Goal: Book appointment/travel/reservation

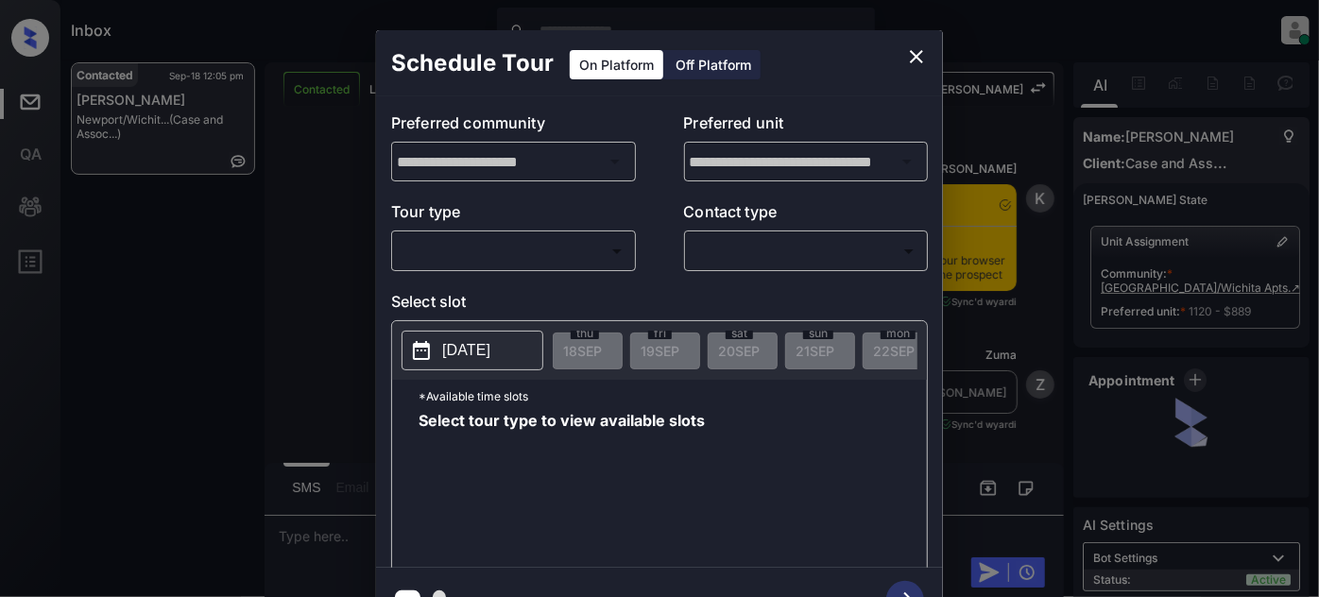
scroll to position [5895, 0]
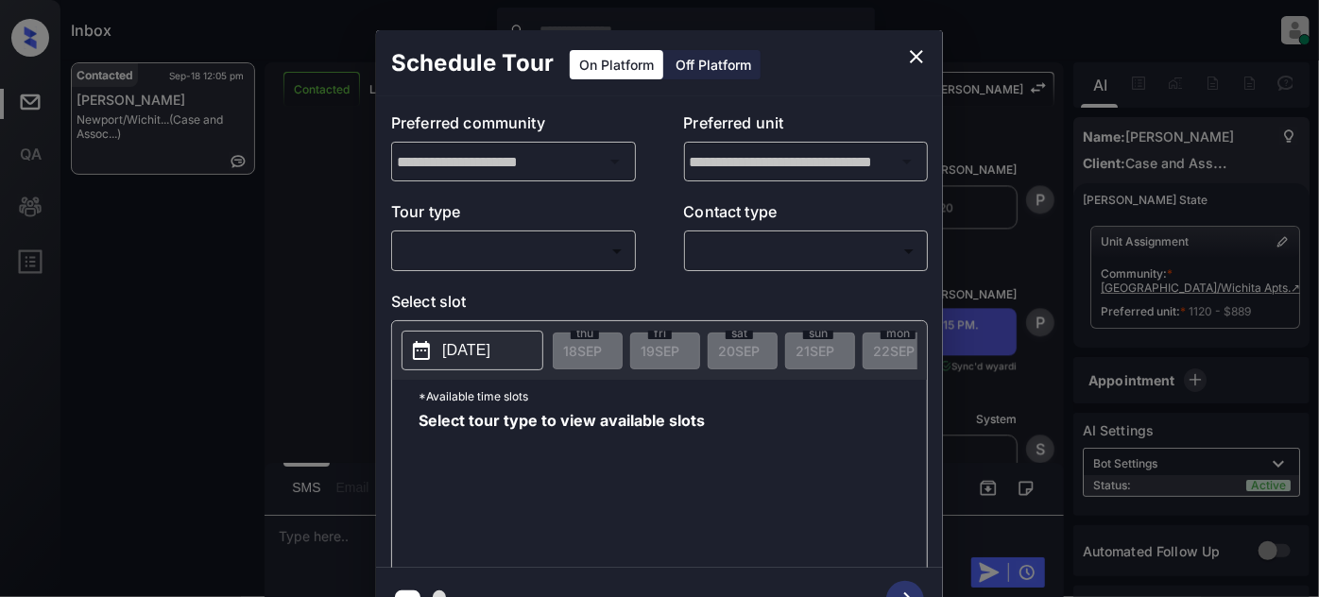
click at [688, 64] on div "Off Platform" at bounding box center [713, 64] width 94 height 29
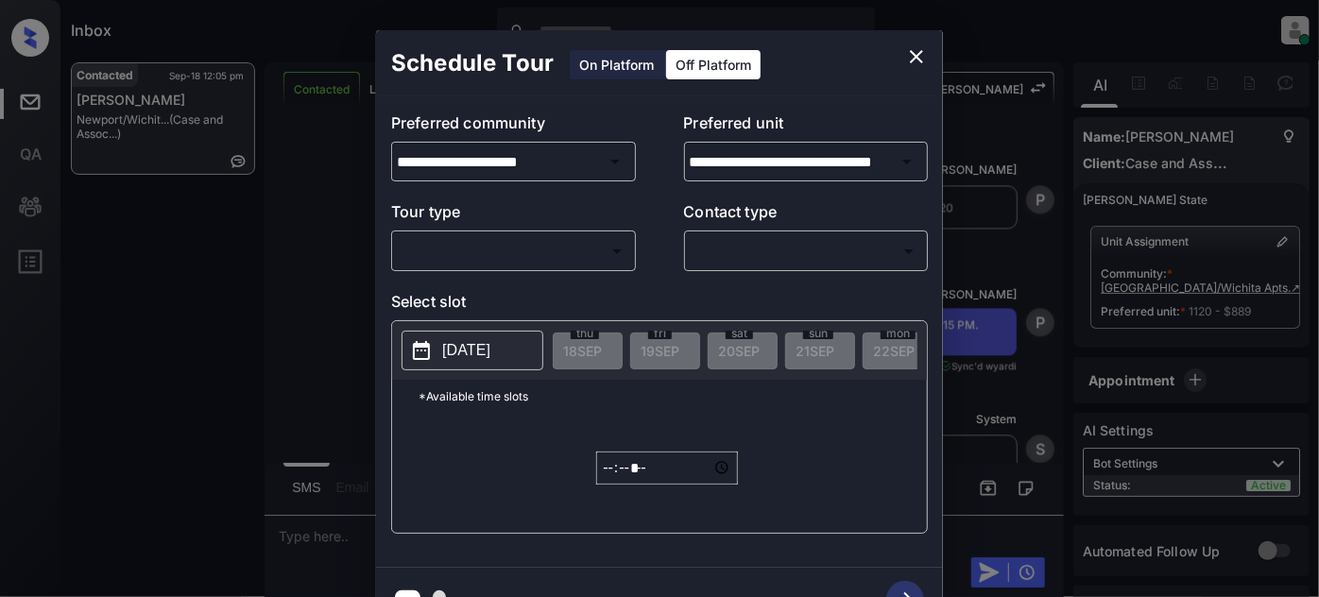
click at [670, 56] on div "Off Platform" at bounding box center [713, 64] width 94 height 29
click at [657, 61] on div "On Platform" at bounding box center [617, 64] width 94 height 29
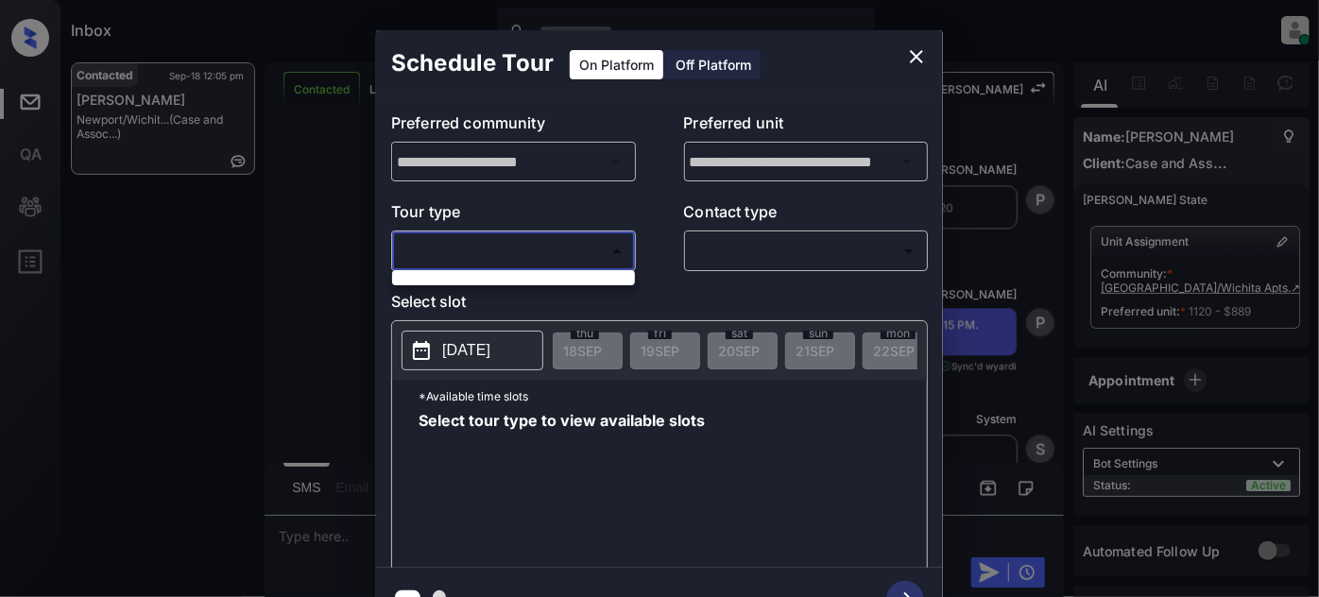
click at [542, 248] on body "Inbox Juan Carlos Manantan Online Set yourself offline Set yourself on break Pr…" at bounding box center [659, 298] width 1319 height 597
click at [504, 293] on div at bounding box center [659, 298] width 1319 height 597
click at [901, 53] on button "close" at bounding box center [916, 57] width 38 height 38
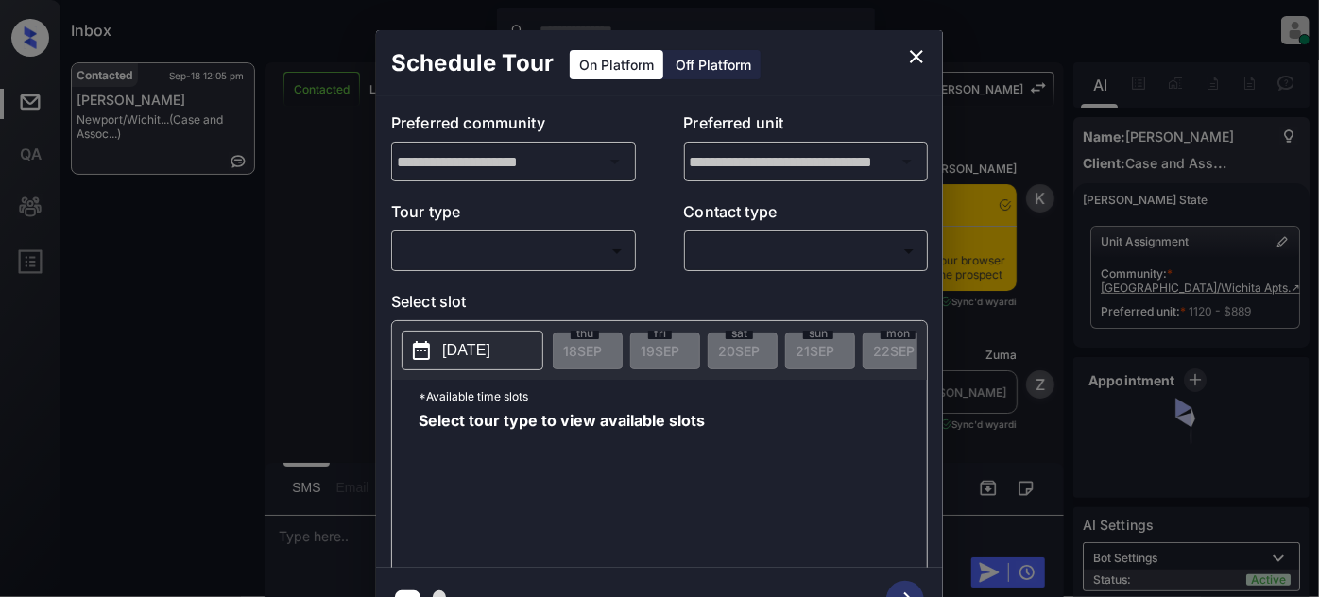
scroll to position [5895, 0]
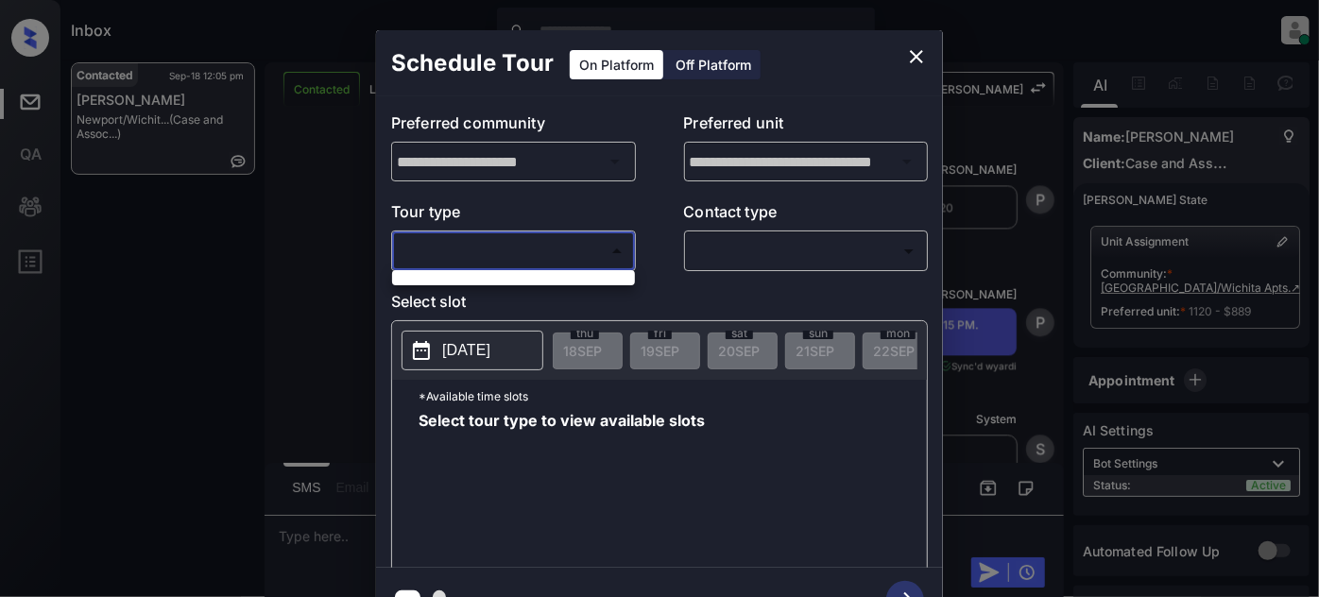
click at [518, 247] on body "Inbox [PERSON_NAME] Online Set yourself offline Set yourself on break Profile S…" at bounding box center [659, 298] width 1319 height 597
click at [908, 63] on div at bounding box center [659, 298] width 1319 height 597
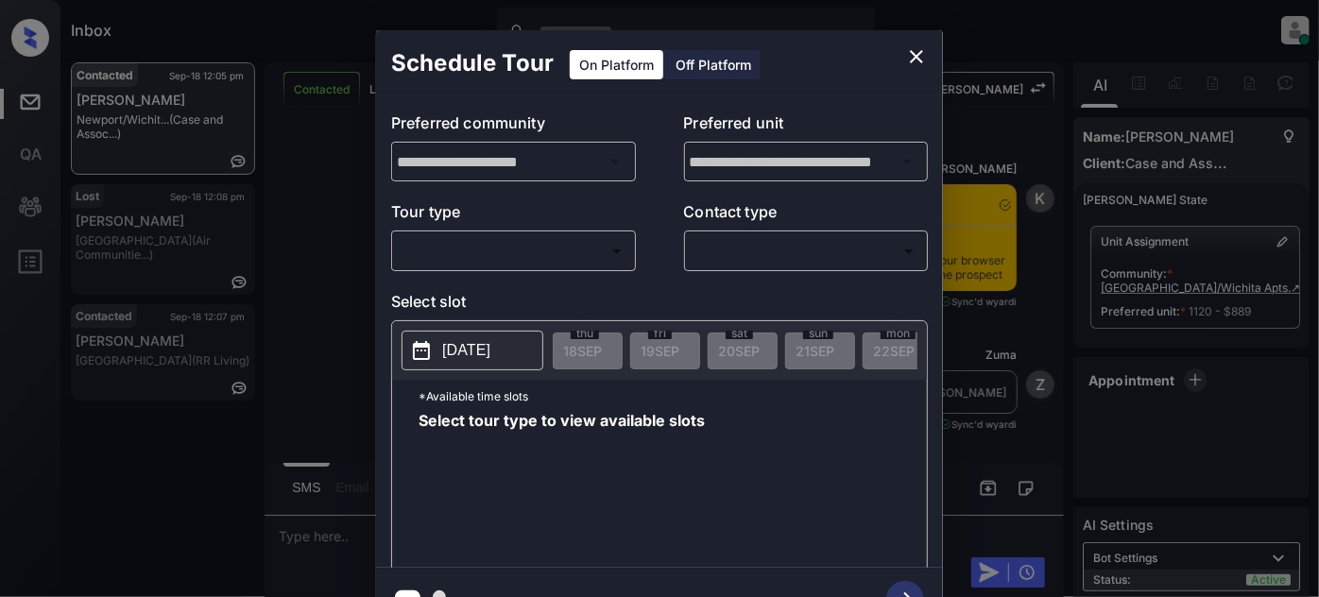
scroll to position [6496, 0]
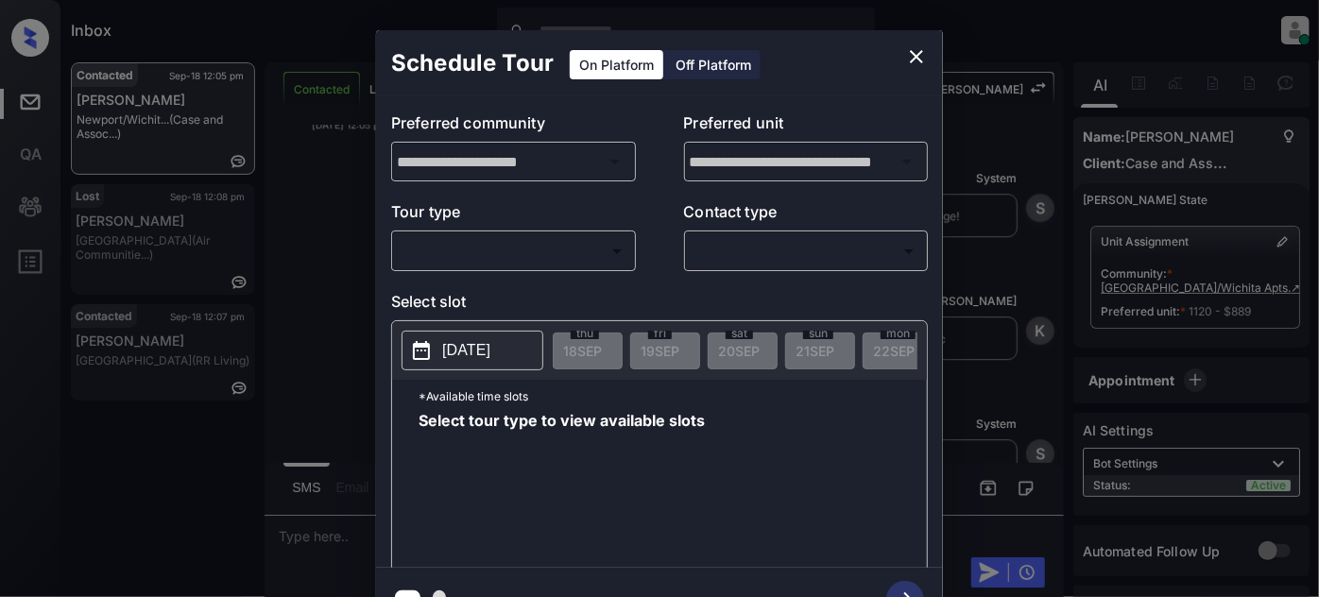
click at [537, 250] on body "Inbox Juan Carlos Manantan Online Set yourself offline Set yourself on break Pr…" at bounding box center [659, 298] width 1319 height 597
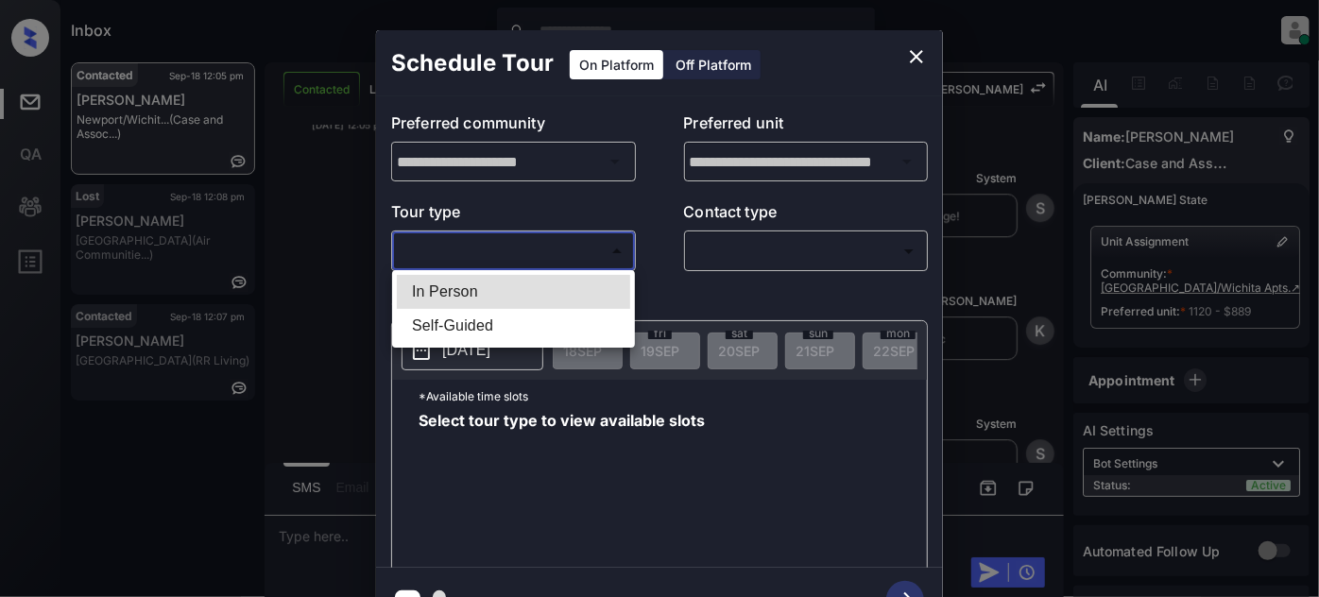
click at [470, 292] on li "In Person" at bounding box center [513, 292] width 233 height 34
type input "********"
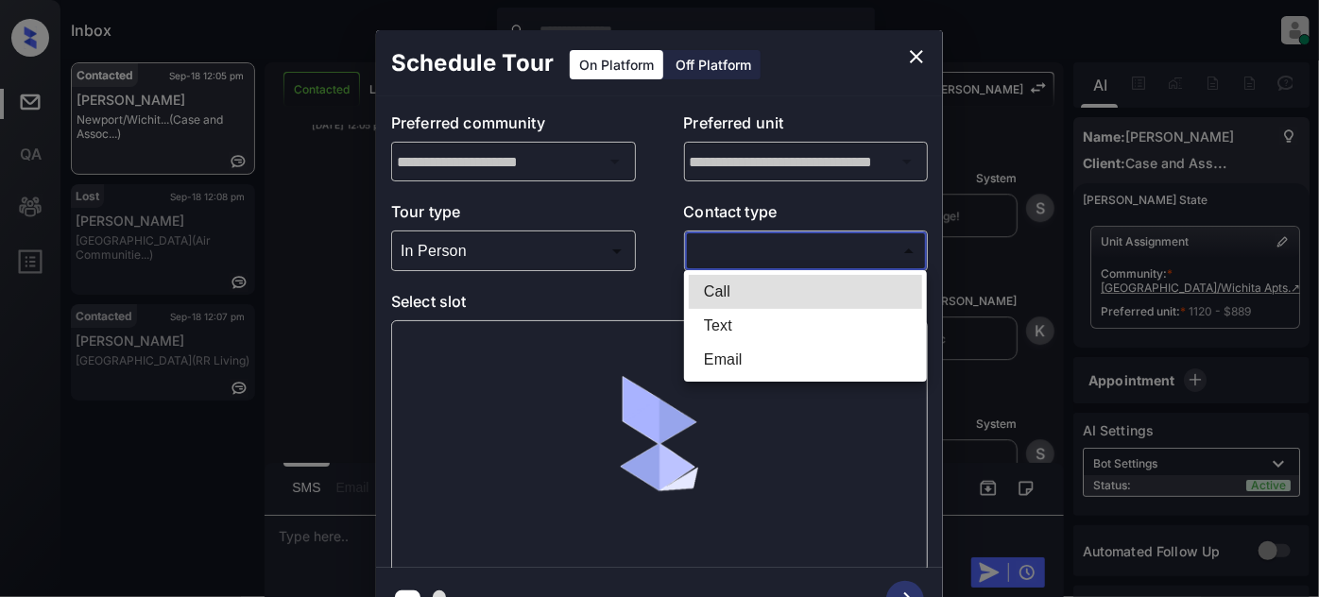
click at [768, 263] on body "Inbox Juan Carlos Manantan Online Set yourself offline Set yourself on break Pr…" at bounding box center [659, 298] width 1319 height 597
click at [726, 321] on li "Text" at bounding box center [805, 326] width 233 height 34
type input "****"
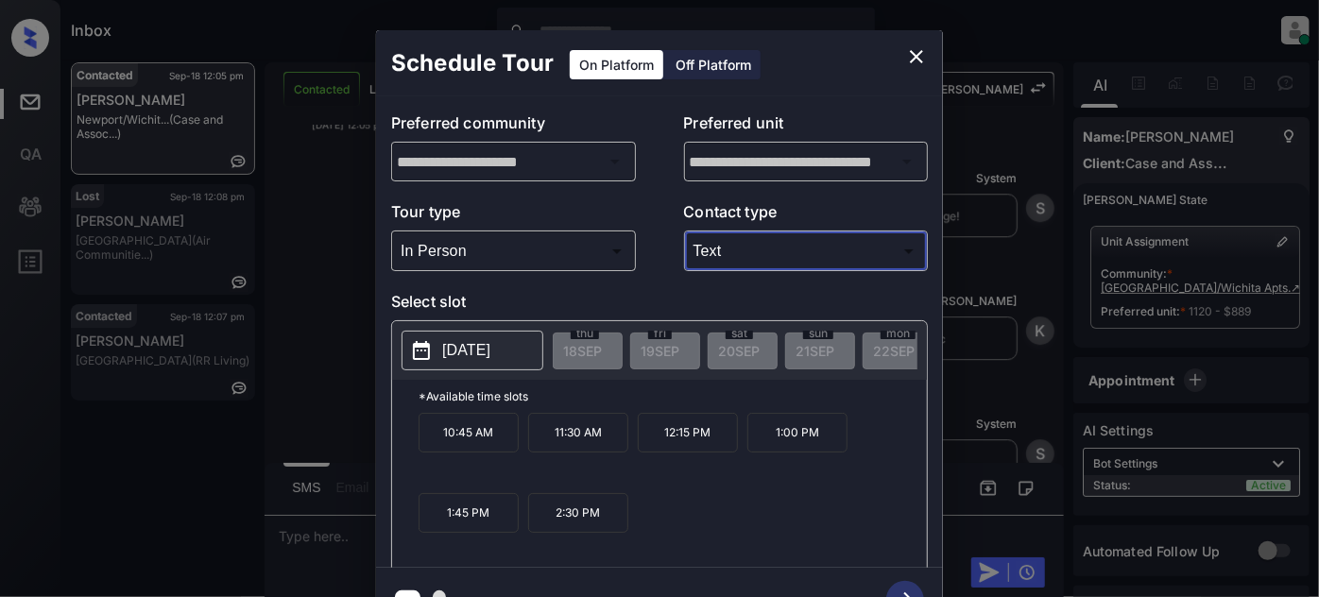
click at [525, 351] on button "2025-10-11" at bounding box center [472, 351] width 142 height 40
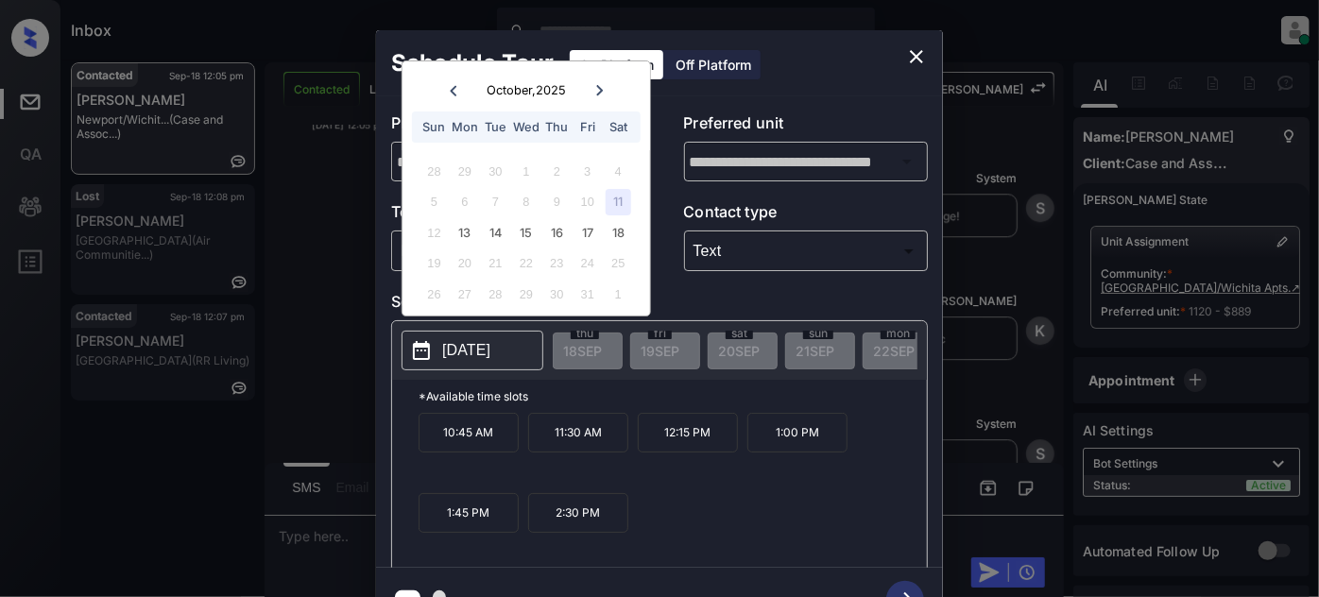
click at [599, 258] on div "24" at bounding box center [587, 263] width 26 height 26
click at [542, 238] on div "12 13 14 15 16 17 18" at bounding box center [525, 232] width 235 height 30
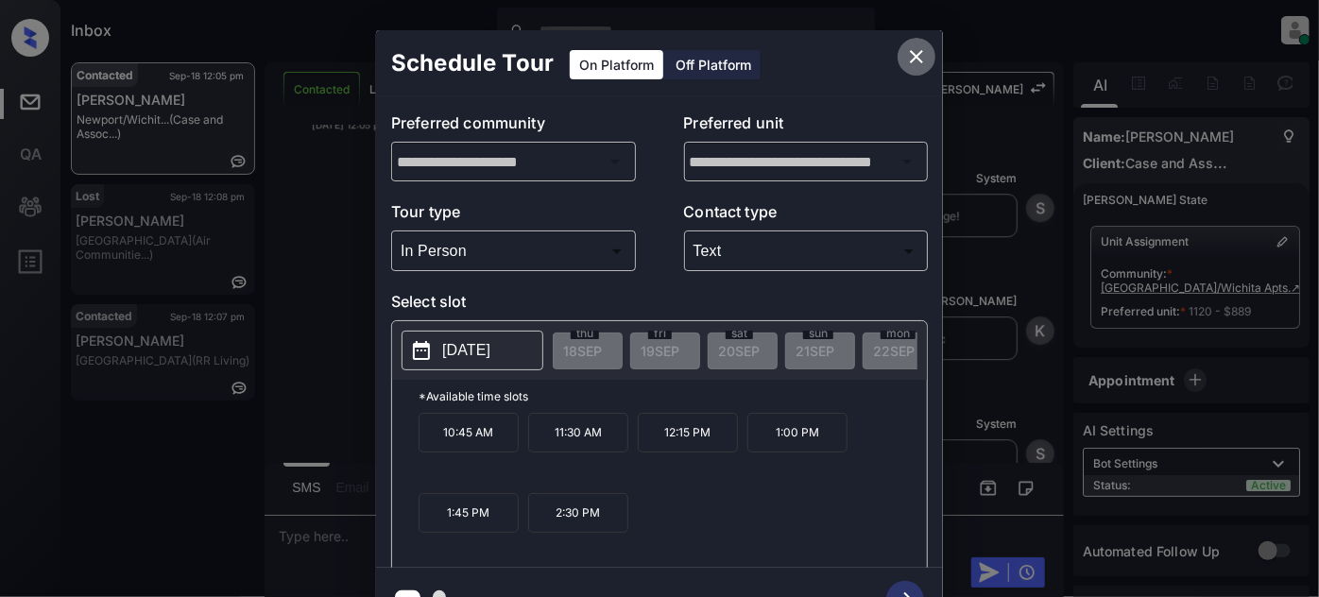
click at [916, 46] on icon "close" at bounding box center [916, 56] width 23 height 23
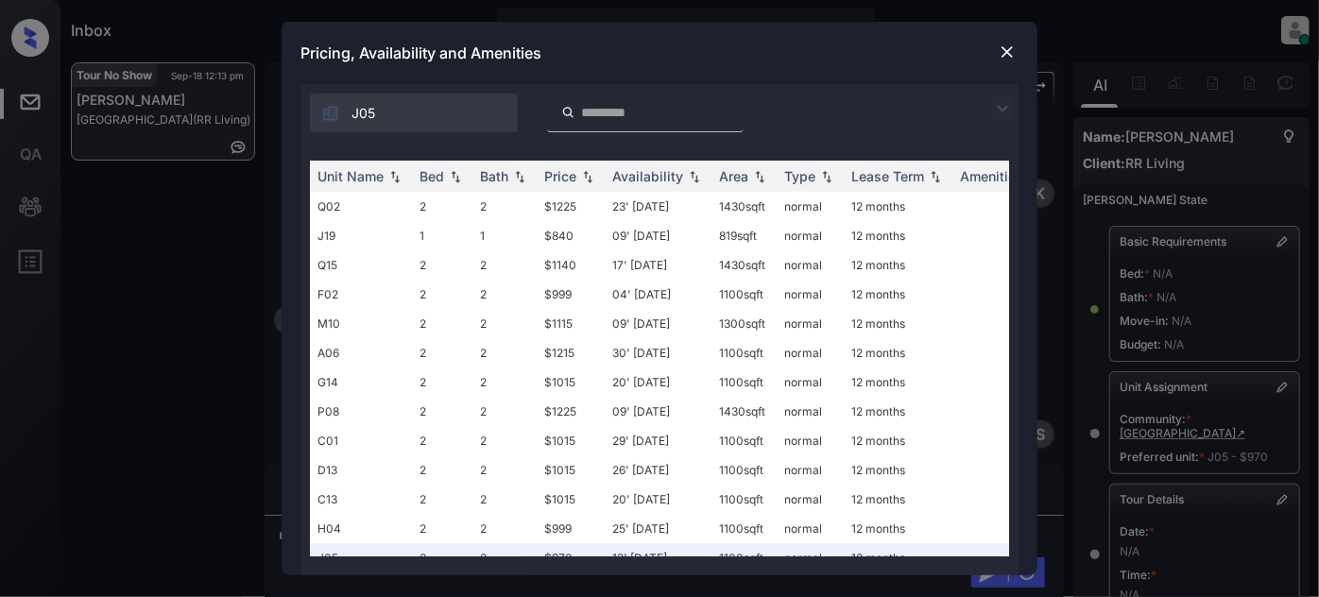
click at [1004, 47] on img at bounding box center [1007, 52] width 19 height 19
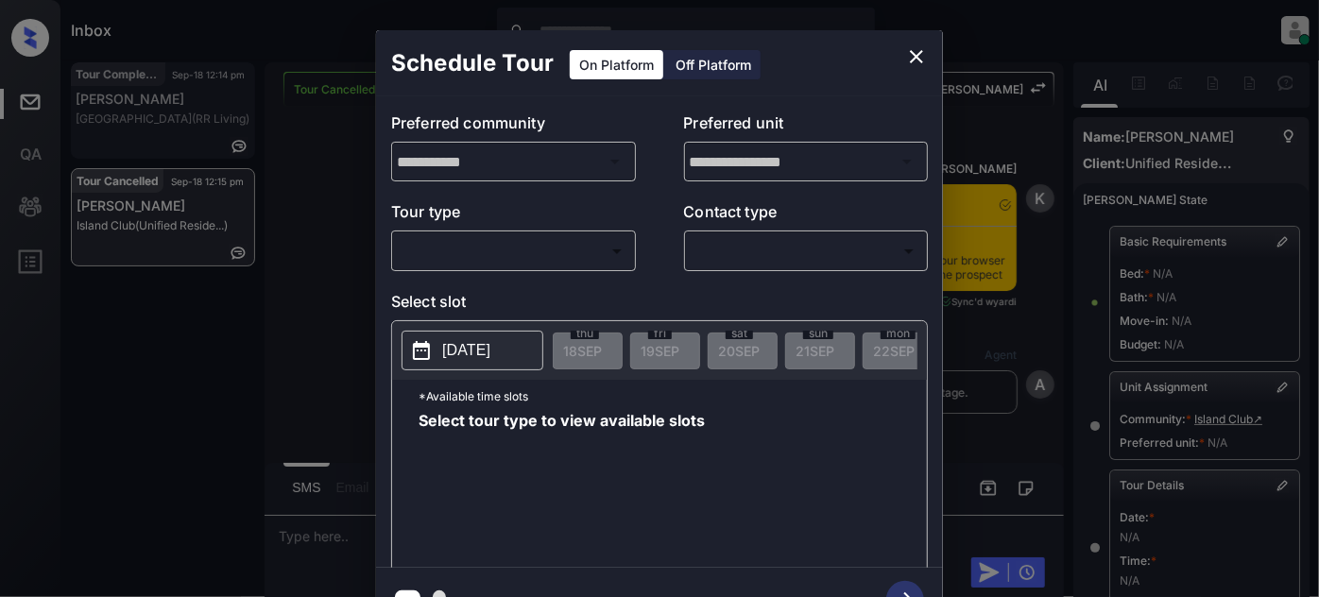
scroll to position [325, 0]
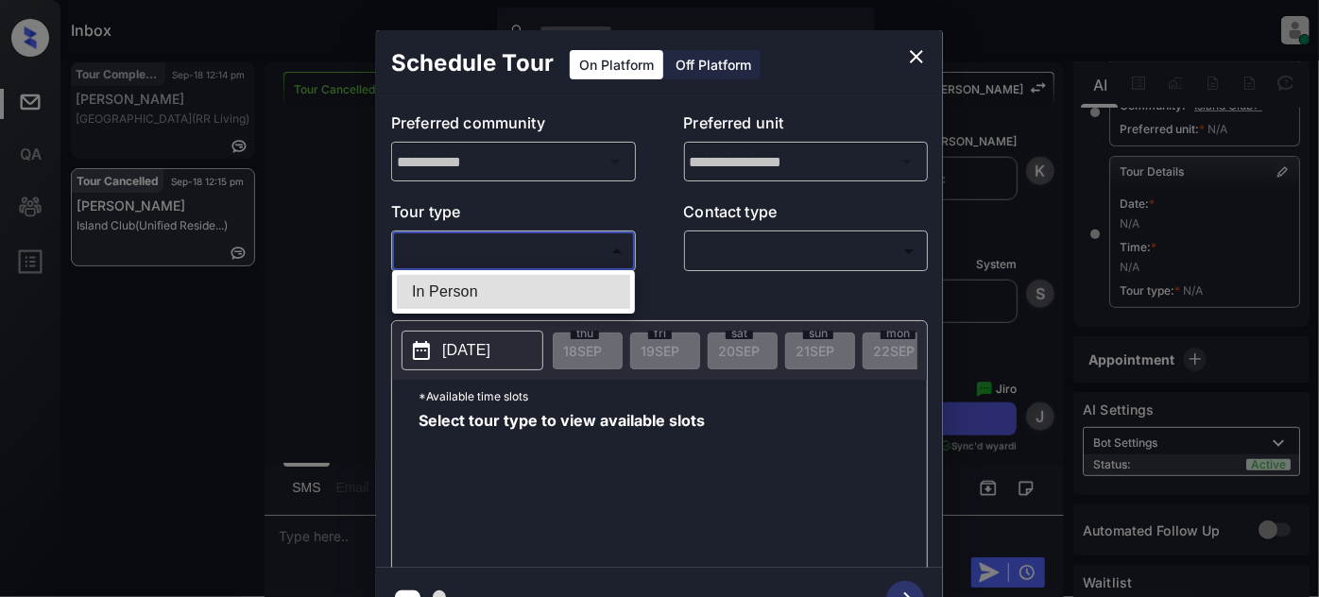
click at [546, 254] on body "Inbox Juan Carlos Manantan Online Set yourself offline Set yourself on break Pr…" at bounding box center [659, 298] width 1319 height 597
click at [508, 279] on li "In Person" at bounding box center [513, 292] width 233 height 34
type input "********"
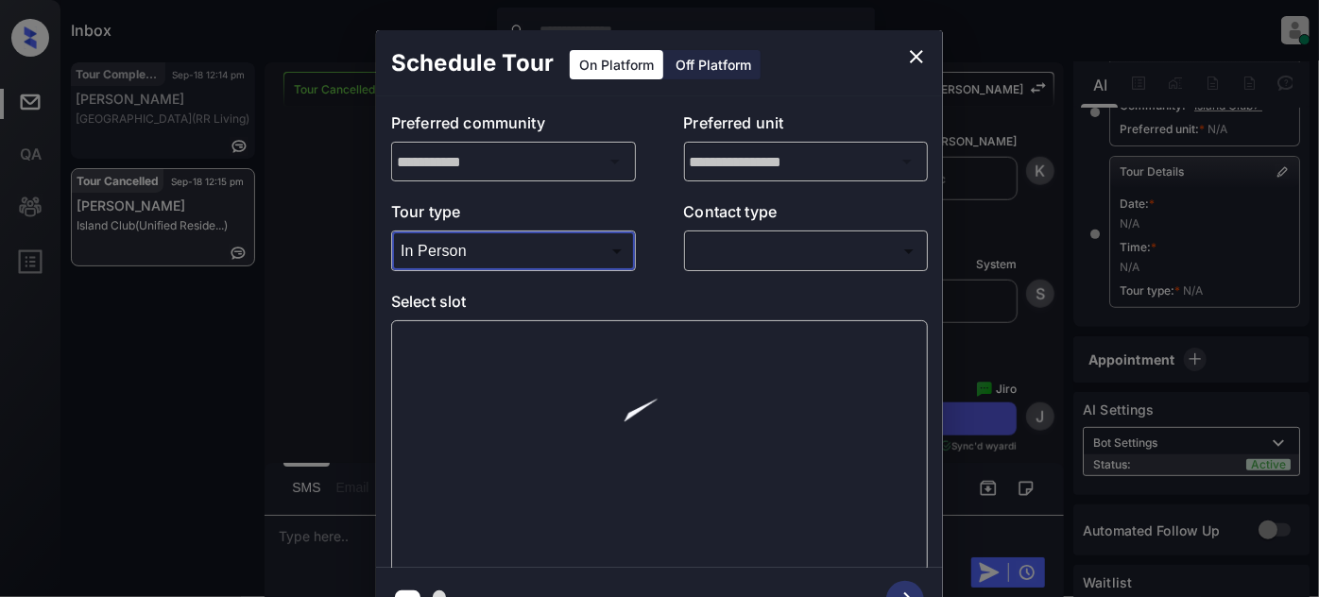
click at [743, 258] on body "Inbox Juan Carlos Manantan Online Set yourself offline Set yourself on break Pr…" at bounding box center [659, 298] width 1319 height 597
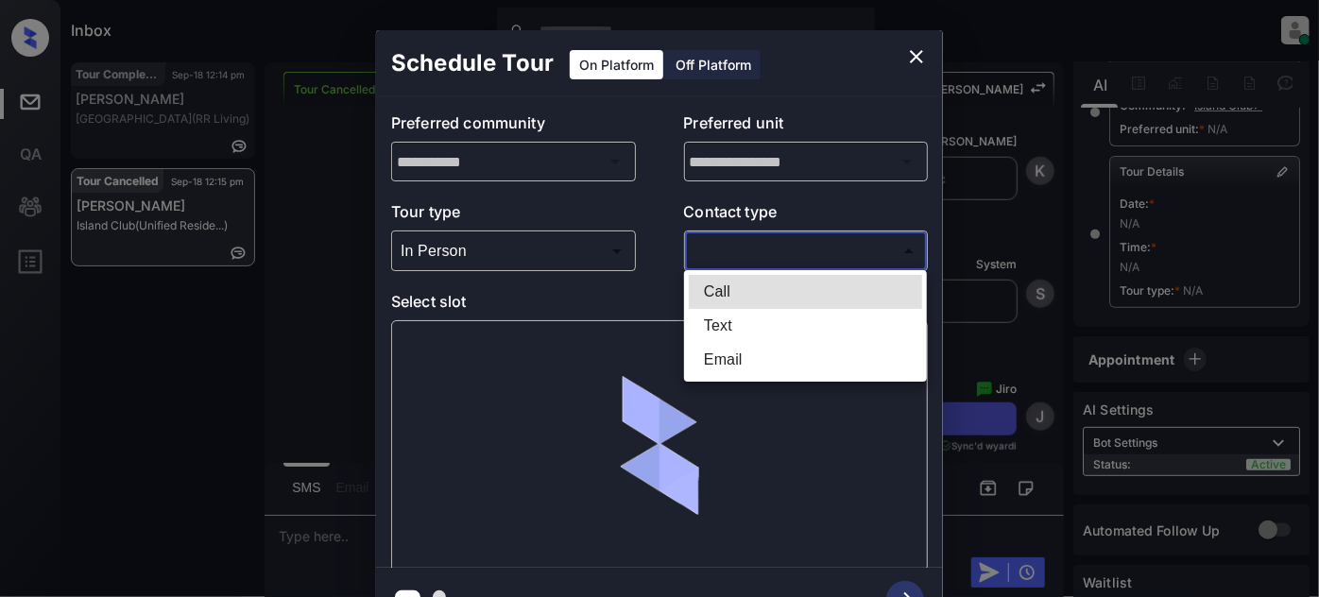
click at [745, 326] on li "Text" at bounding box center [805, 326] width 233 height 34
type input "****"
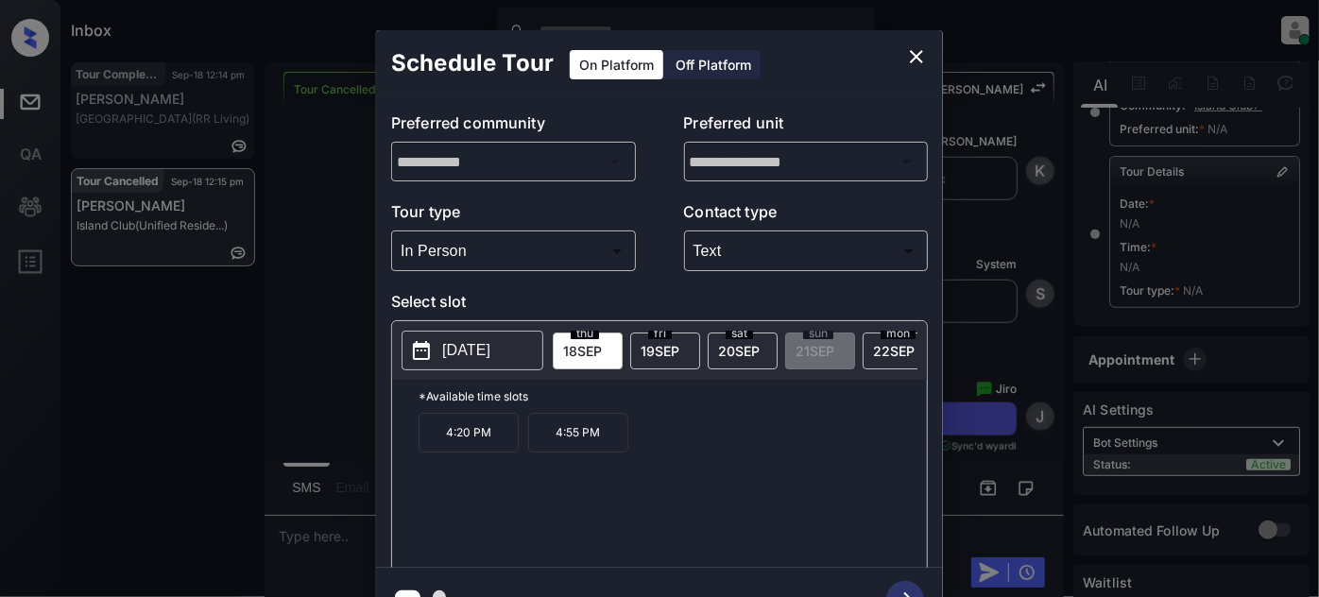
click at [690, 341] on div "fri 19 SEP" at bounding box center [665, 351] width 70 height 37
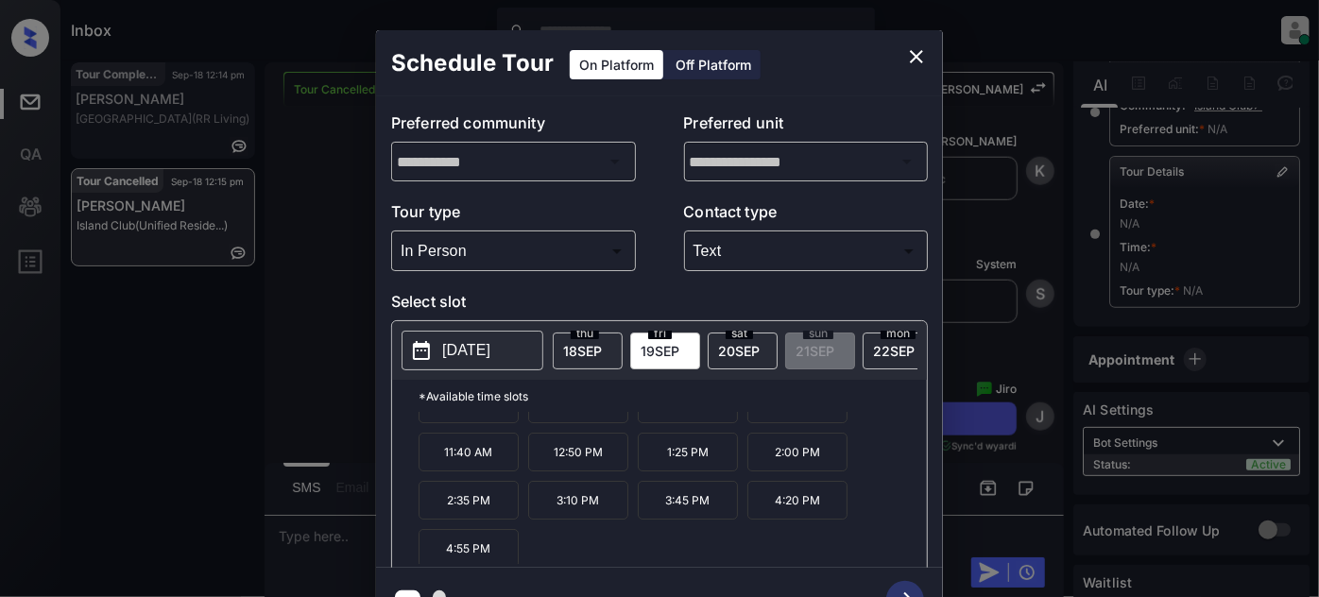
scroll to position [29, 0]
click at [898, 57] on button "close" at bounding box center [916, 57] width 38 height 38
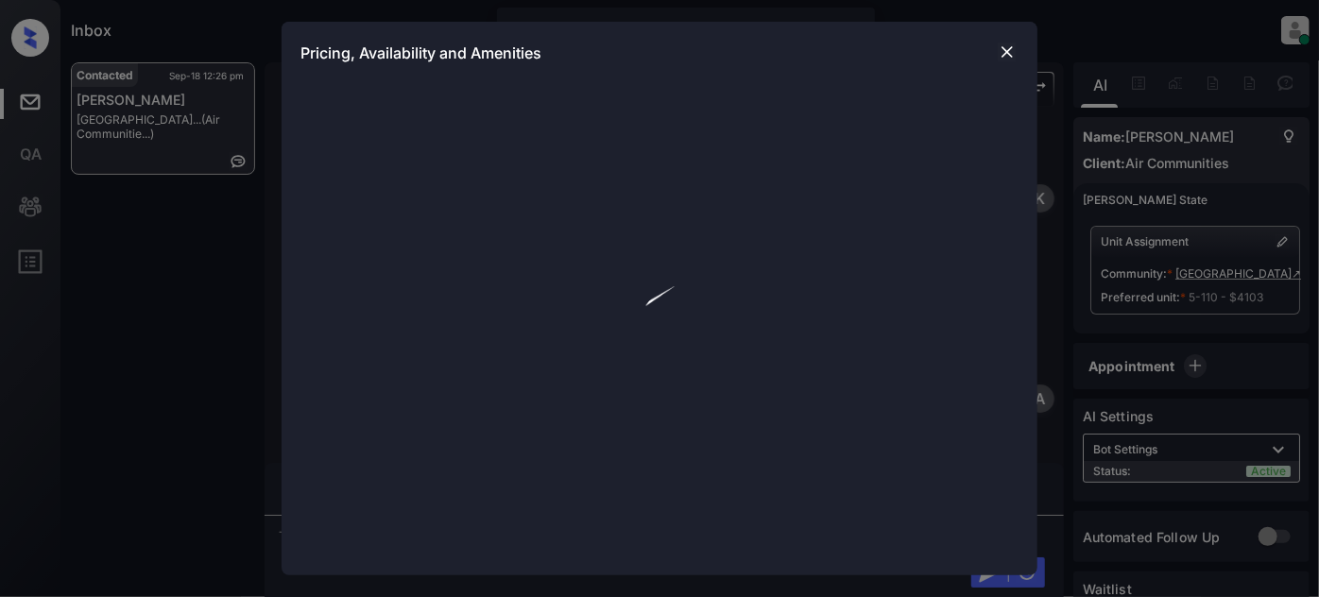
scroll to position [33, 0]
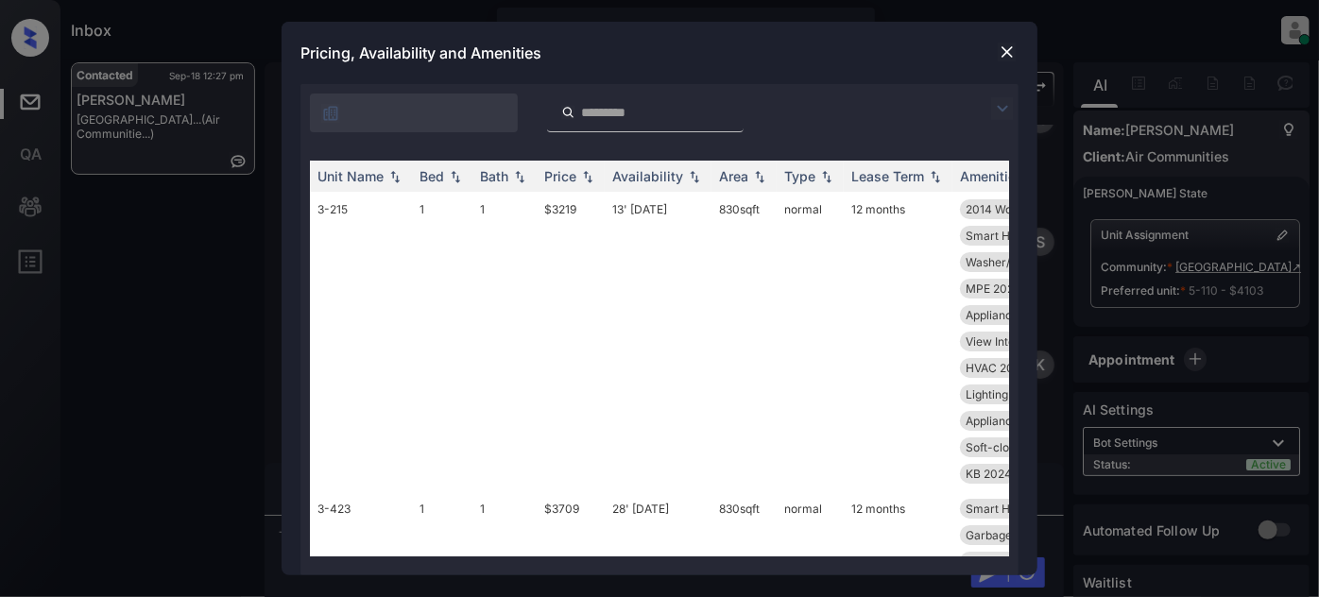
click at [1006, 102] on img at bounding box center [1002, 108] width 23 height 23
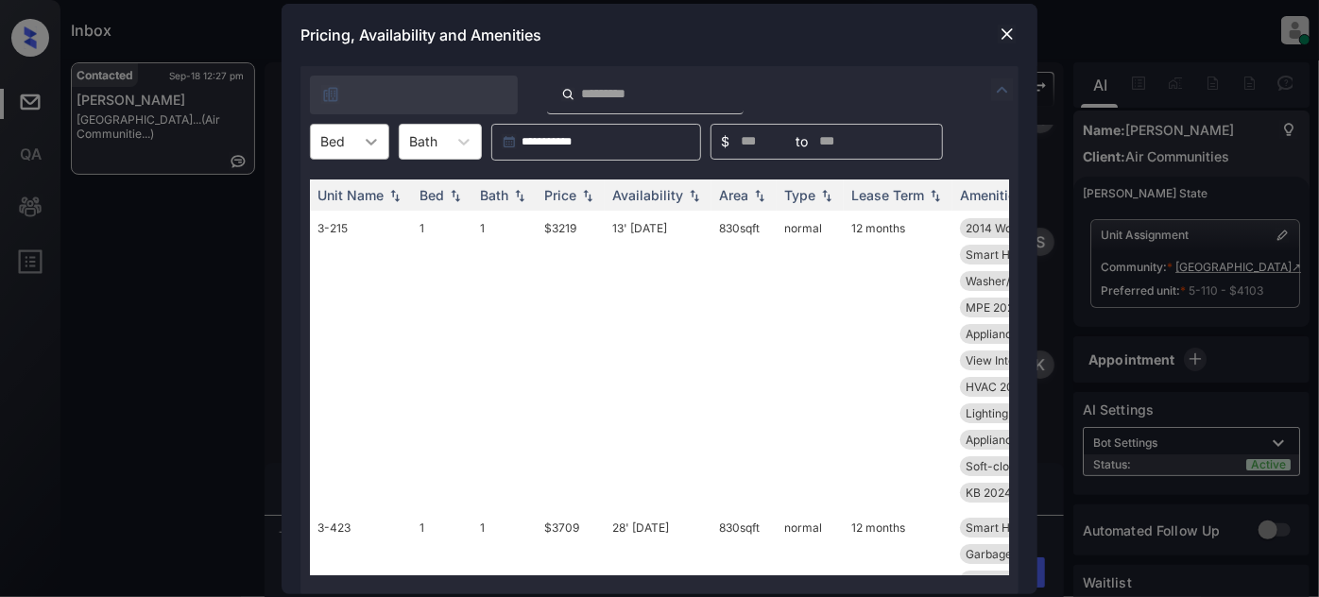
click at [359, 145] on div at bounding box center [371, 142] width 34 height 34
click at [327, 223] on div "2" at bounding box center [349, 222] width 79 height 34
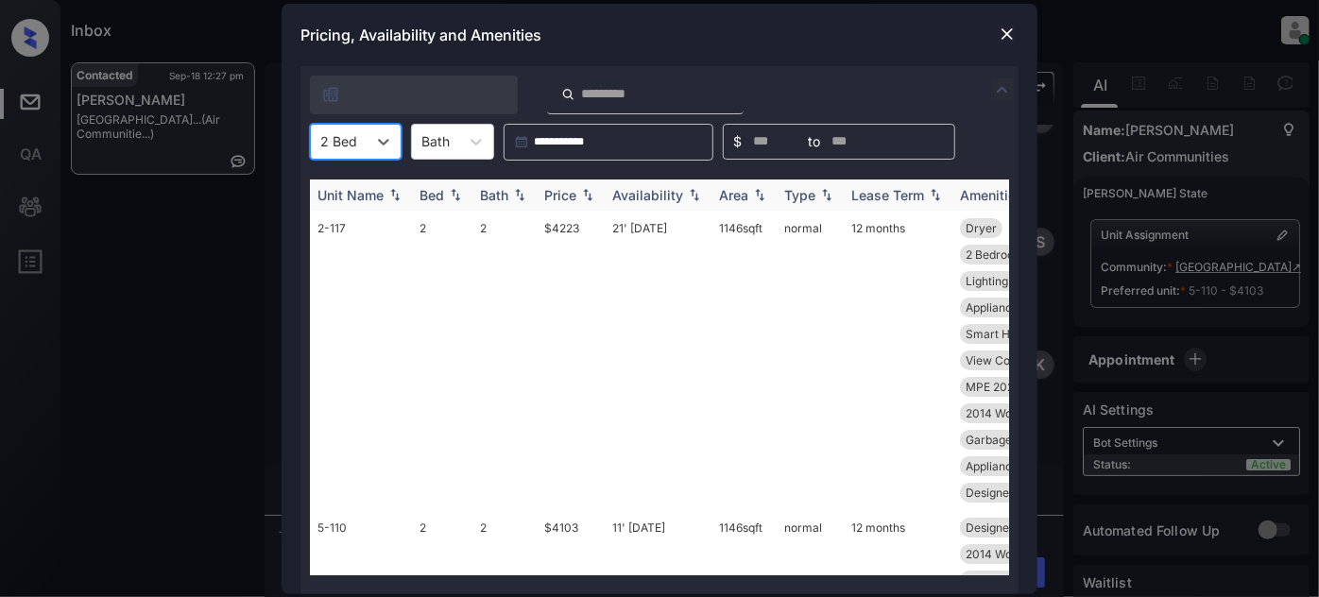
click at [587, 195] on img at bounding box center [587, 194] width 19 height 13
click at [587, 195] on img at bounding box center [587, 195] width 19 height 14
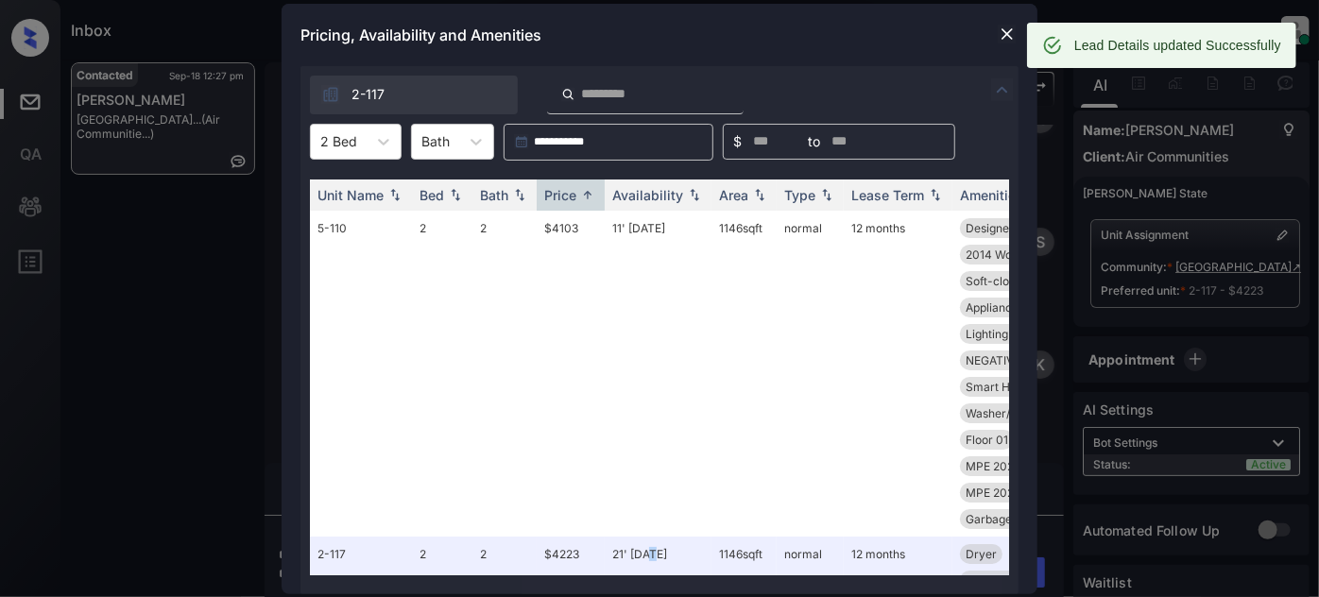
click at [1004, 33] on img at bounding box center [1007, 34] width 19 height 19
